Goal: Use online tool/utility: Utilize a website feature to perform a specific function

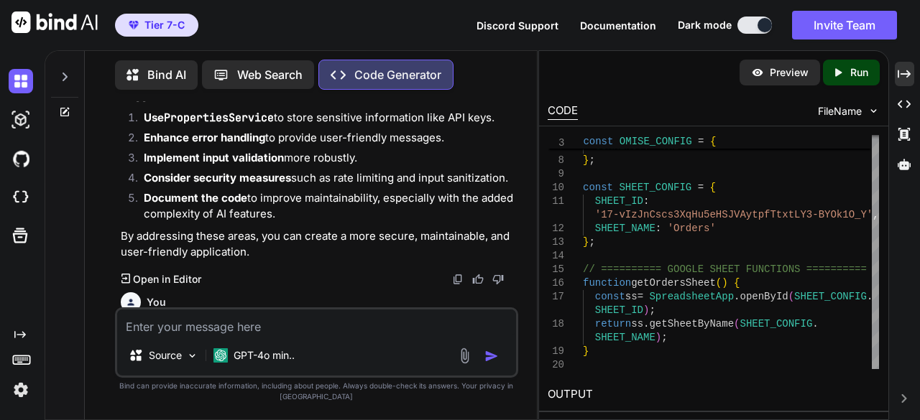
scroll to position [13756, 0]
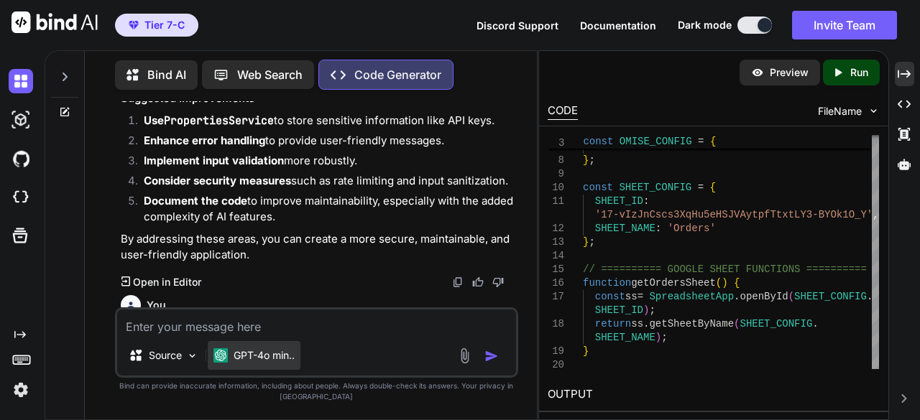
click at [277, 352] on p "GPT-4o min.." at bounding box center [264, 355] width 61 height 14
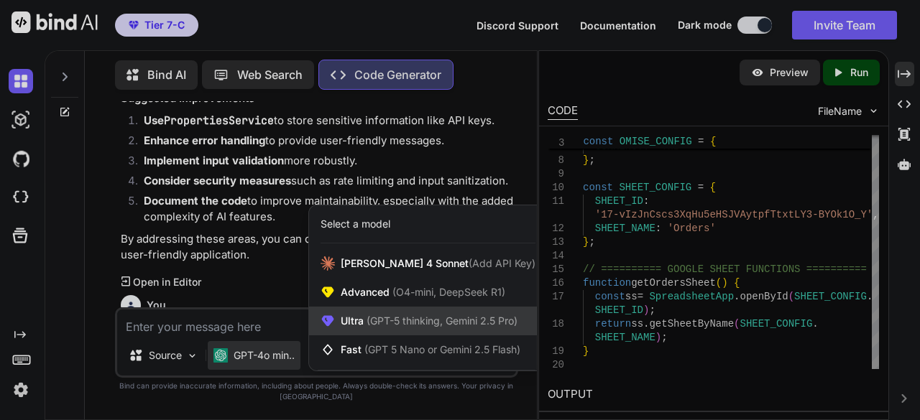
click at [410, 321] on span "(GPT-5 thinking, Gemini 2.5 Pro)" at bounding box center [441, 321] width 154 height 12
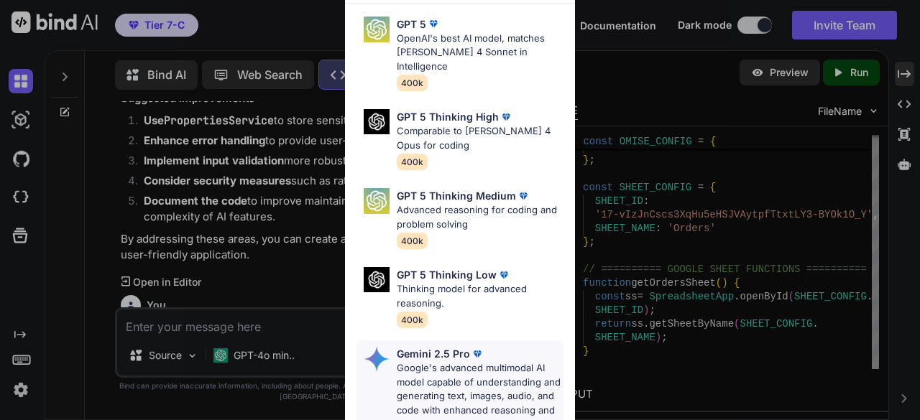
scroll to position [0, 0]
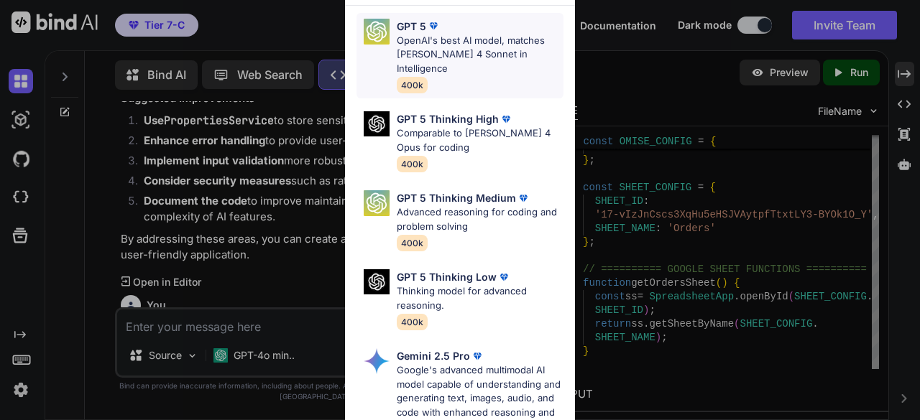
click at [443, 59] on p "OpenAI's best AI model, matches [PERSON_NAME] 4 Sonnet in Intelligence" at bounding box center [480, 55] width 167 height 42
type textarea "x"
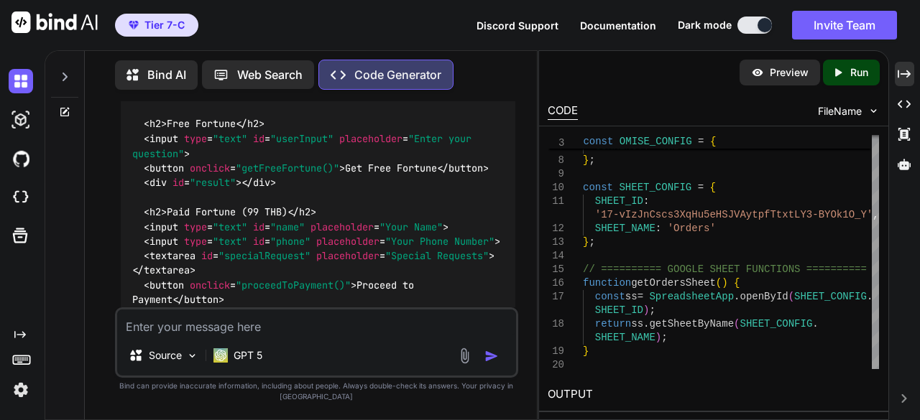
scroll to position [15847, 0]
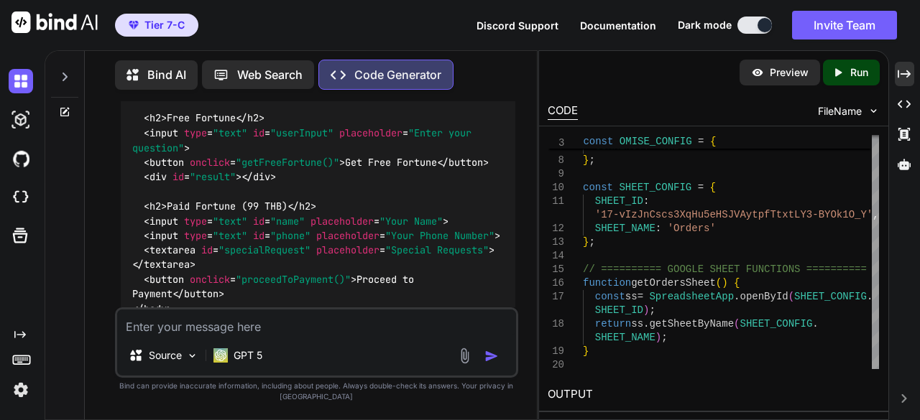
click at [292, 316] on textarea at bounding box center [317, 323] width 400 height 26
type textarea "m"
type textarea "ทำไมคุณเปลี่ยนหน้าตาเว็บของผมหมดเลย"
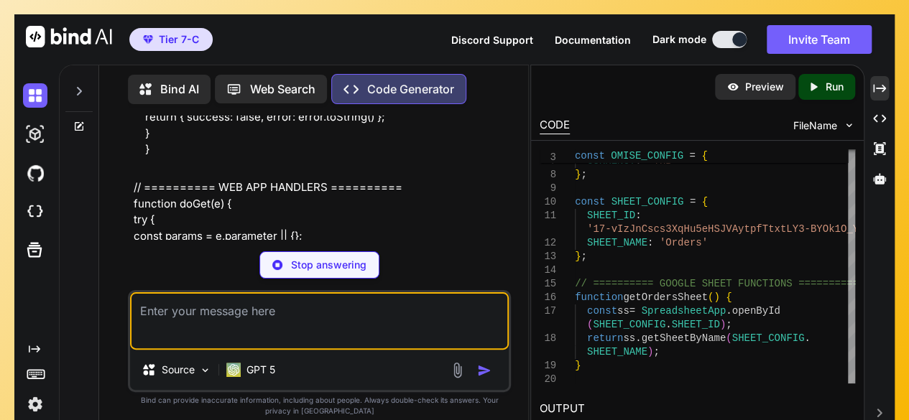
scroll to position [20474, 0]
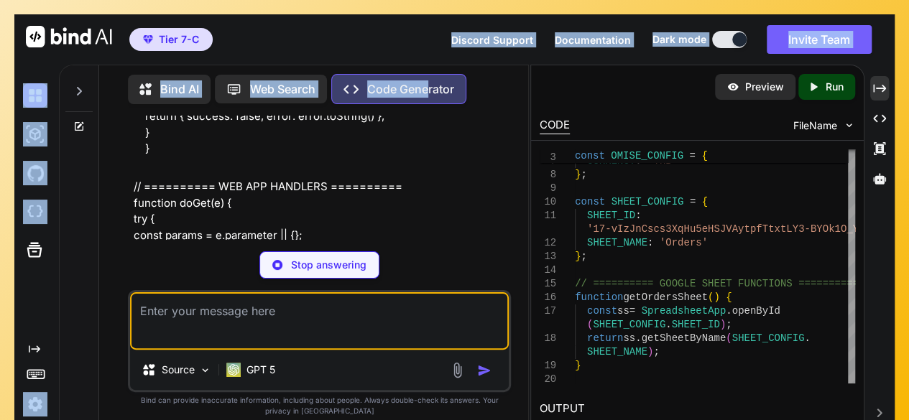
drag, startPoint x: 411, startPoint y: 32, endPoint x: 429, endPoint y: 81, distance: 52.1
click at [429, 81] on div "Tier 7-C Discord Support Documentation Dark mode Invite Team Created with Pixso…" at bounding box center [454, 224] width 880 height 420
click at [377, 28] on div "Tier 7-C Discord Support Documentation Dark mode Invite Team Created with Pixso." at bounding box center [454, 39] width 880 height 50
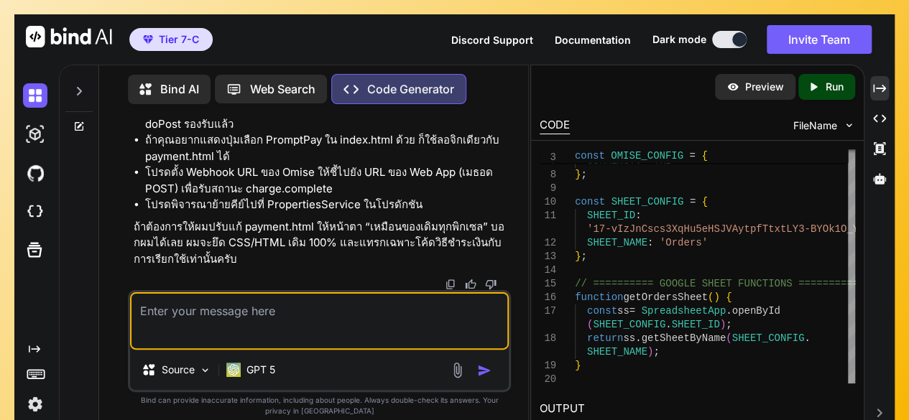
scroll to position [26111, 0]
click at [302, 319] on textarea at bounding box center [319, 320] width 379 height 57
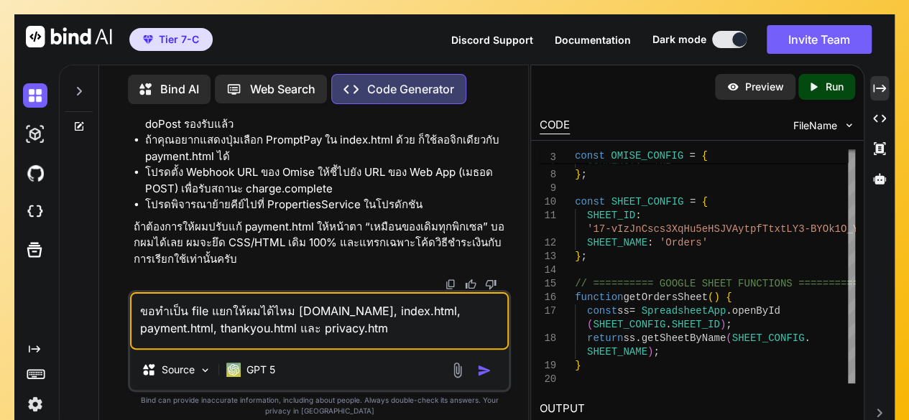
type textarea "ขอทำเป็น file แยกให้ผมได้ไหม [DOMAIN_NAME], index.html, payment.html, thankyou.…"
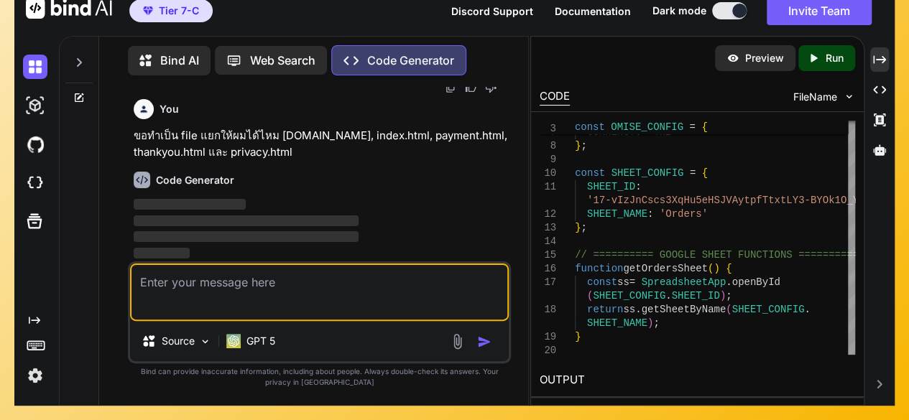
scroll to position [26351, 0]
click at [847, 94] on img at bounding box center [849, 97] width 12 height 12
click at [849, 98] on img at bounding box center [849, 97] width 12 height 12
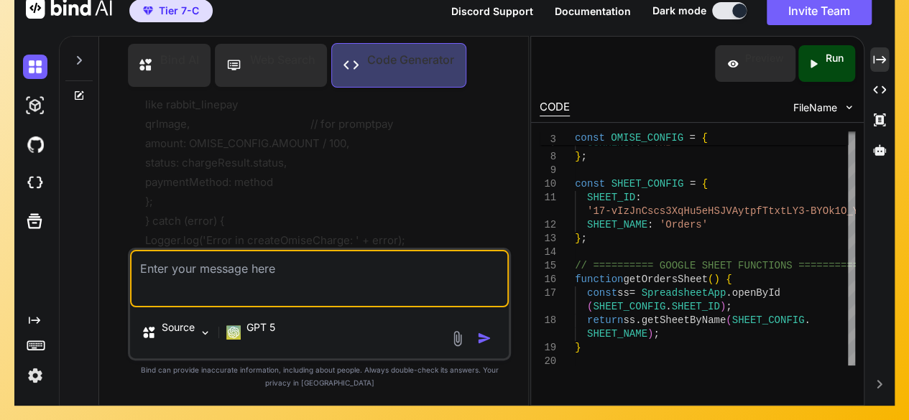
scroll to position [32953, 0]
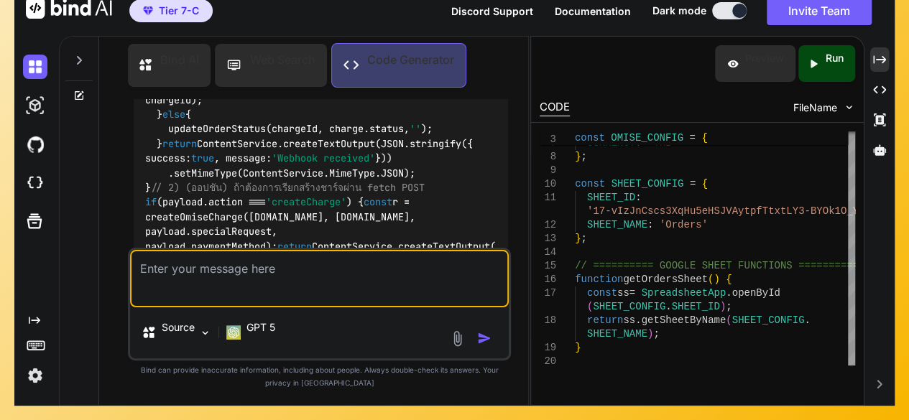
scroll to position [34132, 0]
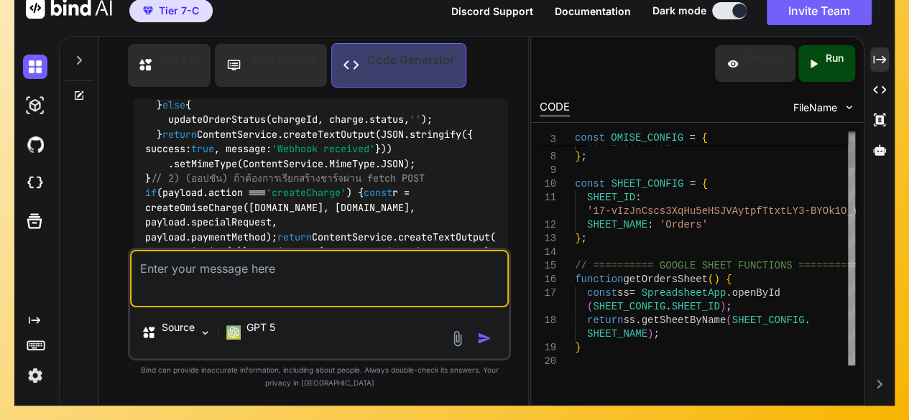
click at [854, 111] on img at bounding box center [849, 107] width 12 height 12
click at [849, 107] on img at bounding box center [849, 107] width 12 height 12
click at [875, 90] on icon "Created with Pixso." at bounding box center [879, 89] width 13 height 13
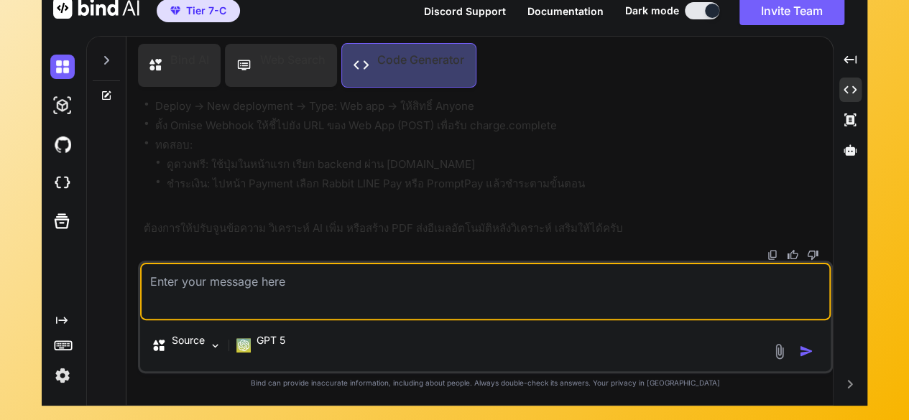
scroll to position [32586, 0]
click at [375, 96] on li "ใน Google Sheets: Extensions -> Apps Script แล้วสร้างไฟล์ตามชื่อด้านบน วางโค้ดใ…" at bounding box center [492, 86] width 675 height 19
click at [655, 346] on div "Source GPT 5" at bounding box center [485, 348] width 691 height 45
click at [858, 198] on div "Created with Pixso. Created with Pixso. Created with Pixso. Created with Pixso." at bounding box center [850, 226] width 22 height 359
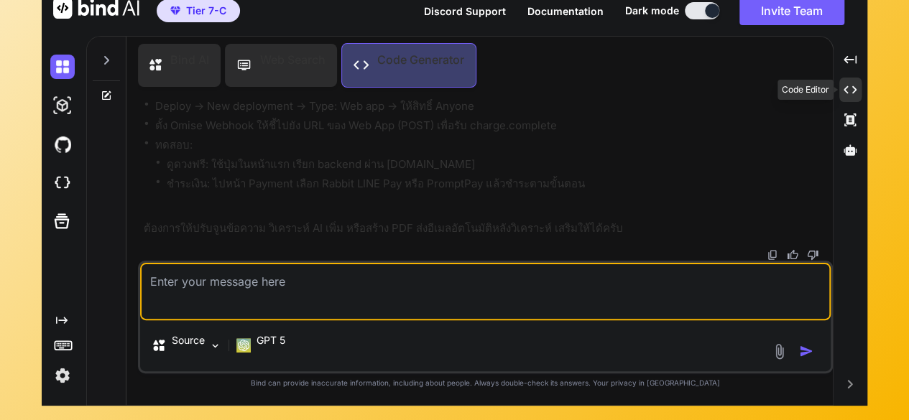
click at [846, 83] on icon "Created with Pixso." at bounding box center [850, 89] width 13 height 13
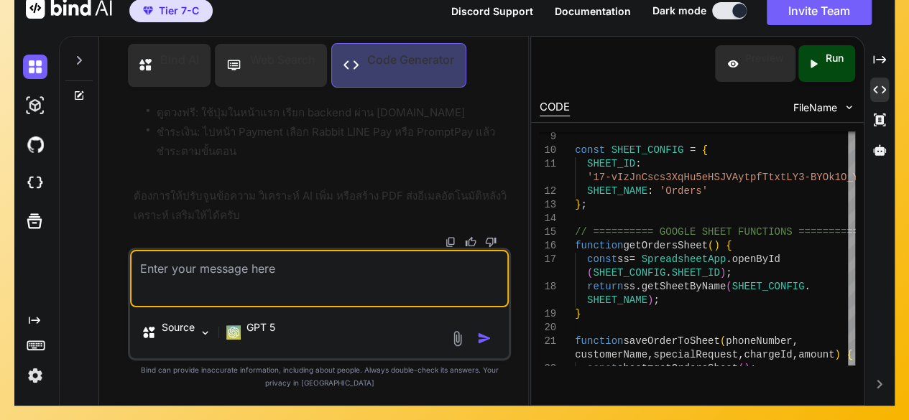
scroll to position [42677, 0]
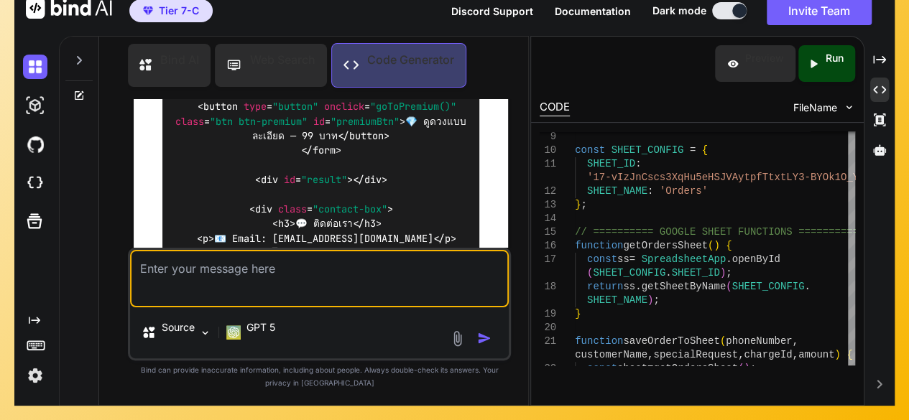
scroll to position [38588, 0]
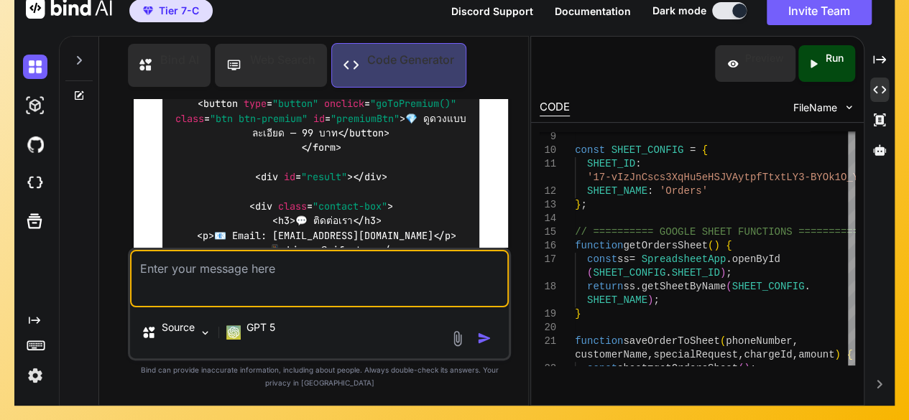
click at [296, 70] on div "Web Search" at bounding box center [271, 65] width 112 height 43
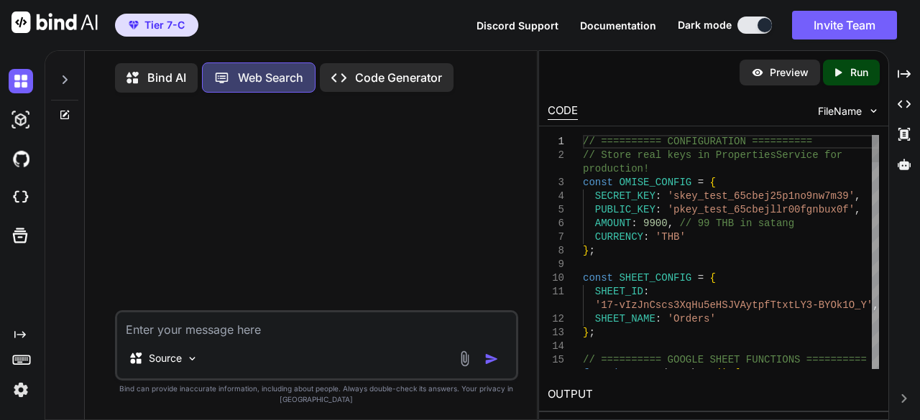
scroll to position [5, 0]
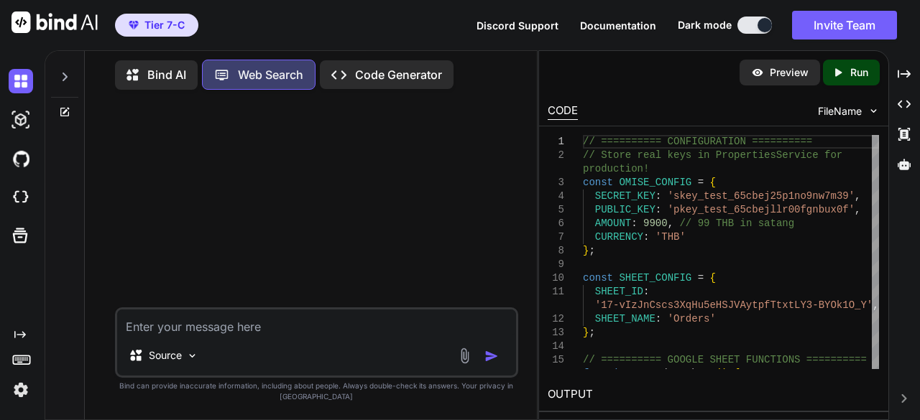
click at [388, 68] on p "Code Generator" at bounding box center [398, 74] width 87 height 17
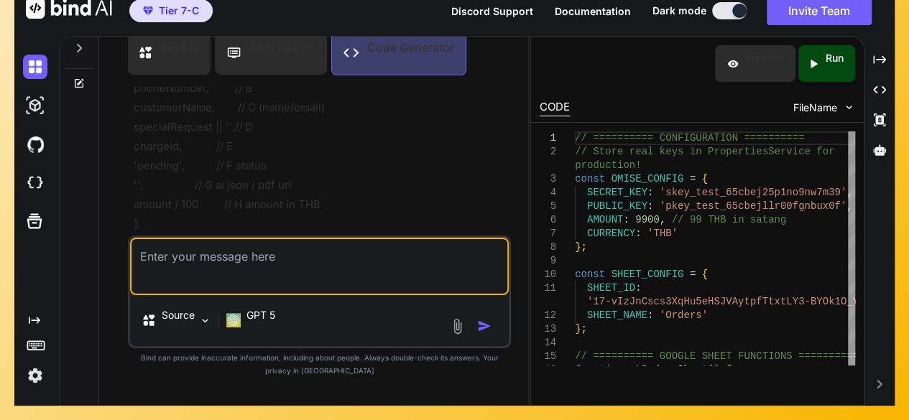
scroll to position [30482, 0]
drag, startPoint x: 135, startPoint y: 116, endPoint x: 231, endPoint y: 204, distance: 130.2
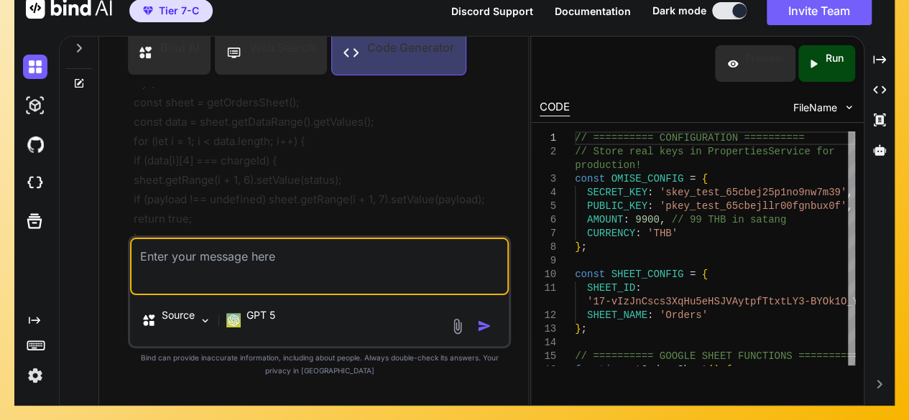
click at [821, 65] on icon "Created with Pixso." at bounding box center [816, 63] width 19 height 13
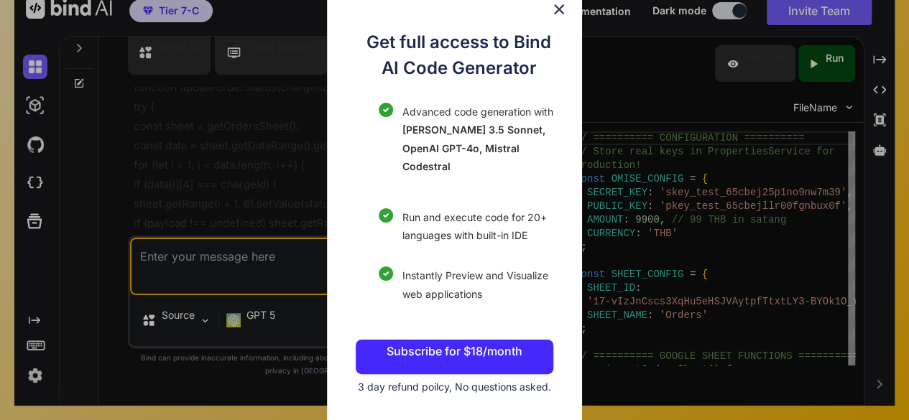
click at [559, 5] on img at bounding box center [558, 9] width 17 height 17
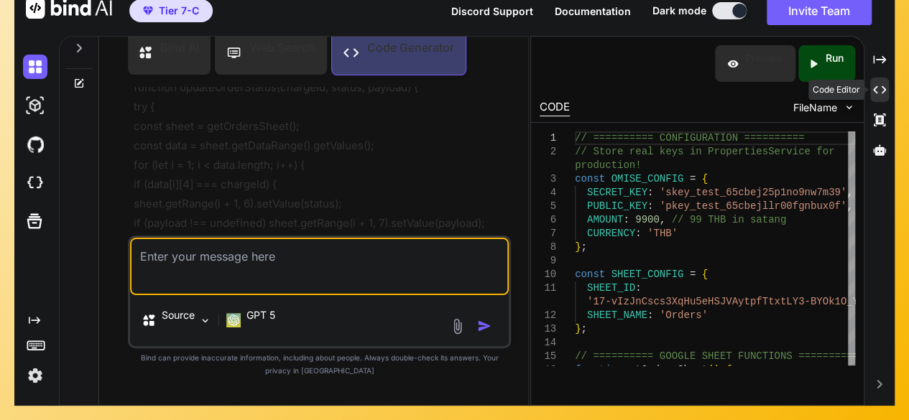
click at [881, 88] on icon "Created with Pixso." at bounding box center [879, 89] width 13 height 13
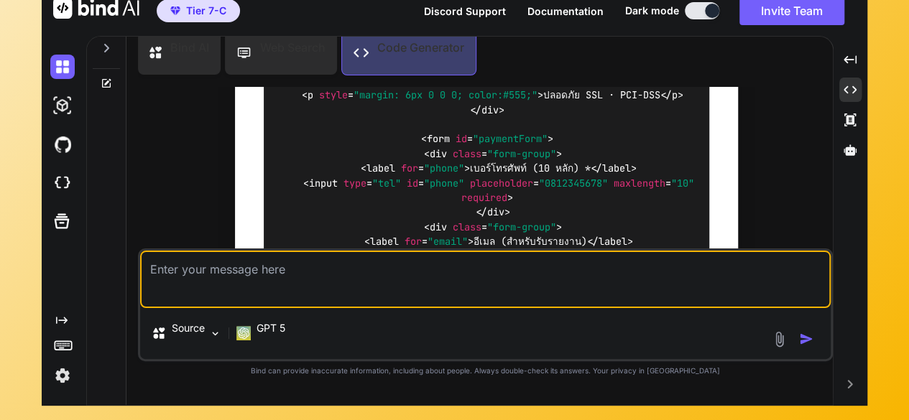
scroll to position [28568, 0]
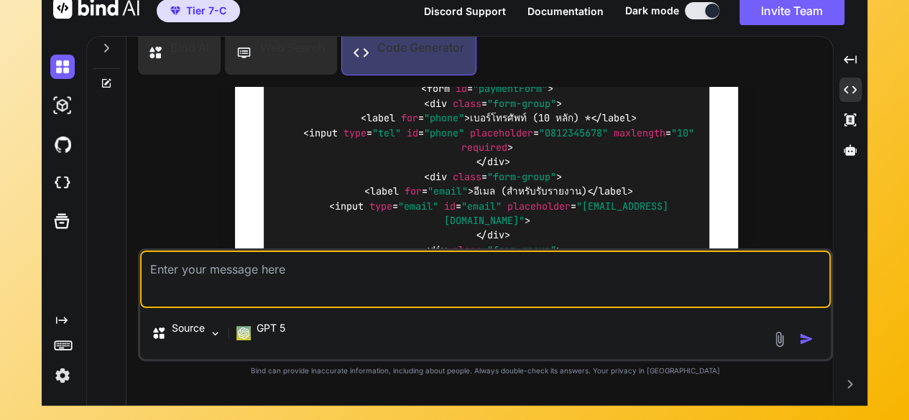
drag, startPoint x: 142, startPoint y: 137, endPoint x: 290, endPoint y: 160, distance: 149.8
click at [292, 161] on div "You Code Generator The provided code is a Google Apps Script project that integ…" at bounding box center [487, 168] width 692 height 162
copy div "loremips dolOrsitaMetcOns_() { adi { elitse DoeiusMod.temPorinci().utlAbo(); } …"
click at [310, 259] on textarea at bounding box center [485, 279] width 691 height 57
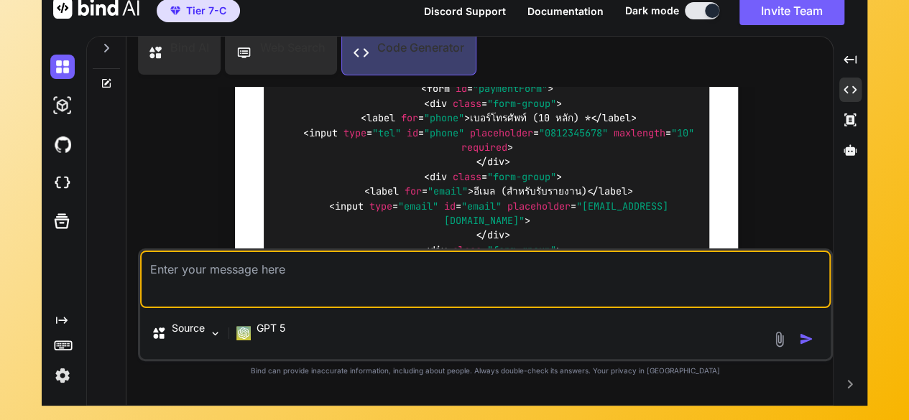
paste textarea "Syntax error: SyntaxError: Invalid regular expression: missing / line: 275 file…"
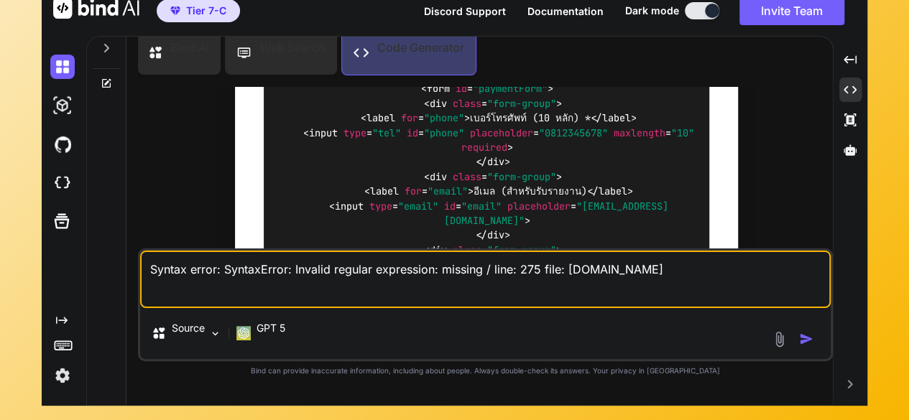
type textarea "Syntax error: SyntaxError: Invalid regular expression: missing / line: 275 file…"
click at [809, 336] on img "button" at bounding box center [806, 339] width 14 height 14
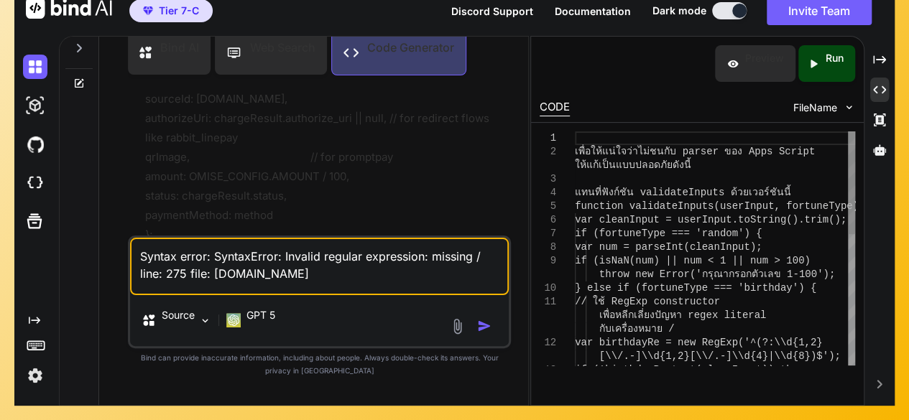
scroll to position [43316, 0]
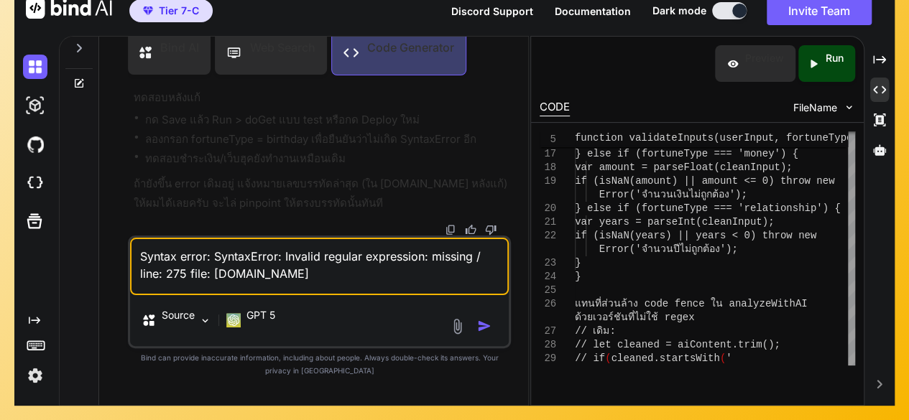
click at [814, 71] on div "Created with Pixso. Run" at bounding box center [826, 63] width 57 height 37
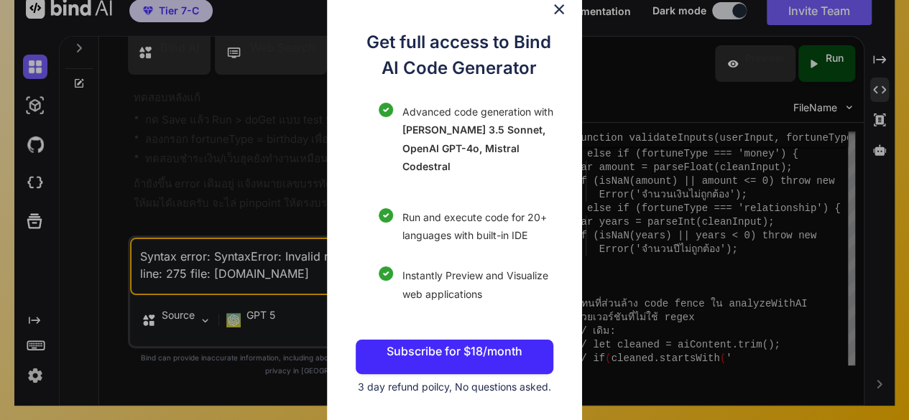
click at [560, 3] on img at bounding box center [558, 9] width 17 height 17
